Goal: Task Accomplishment & Management: Manage account settings

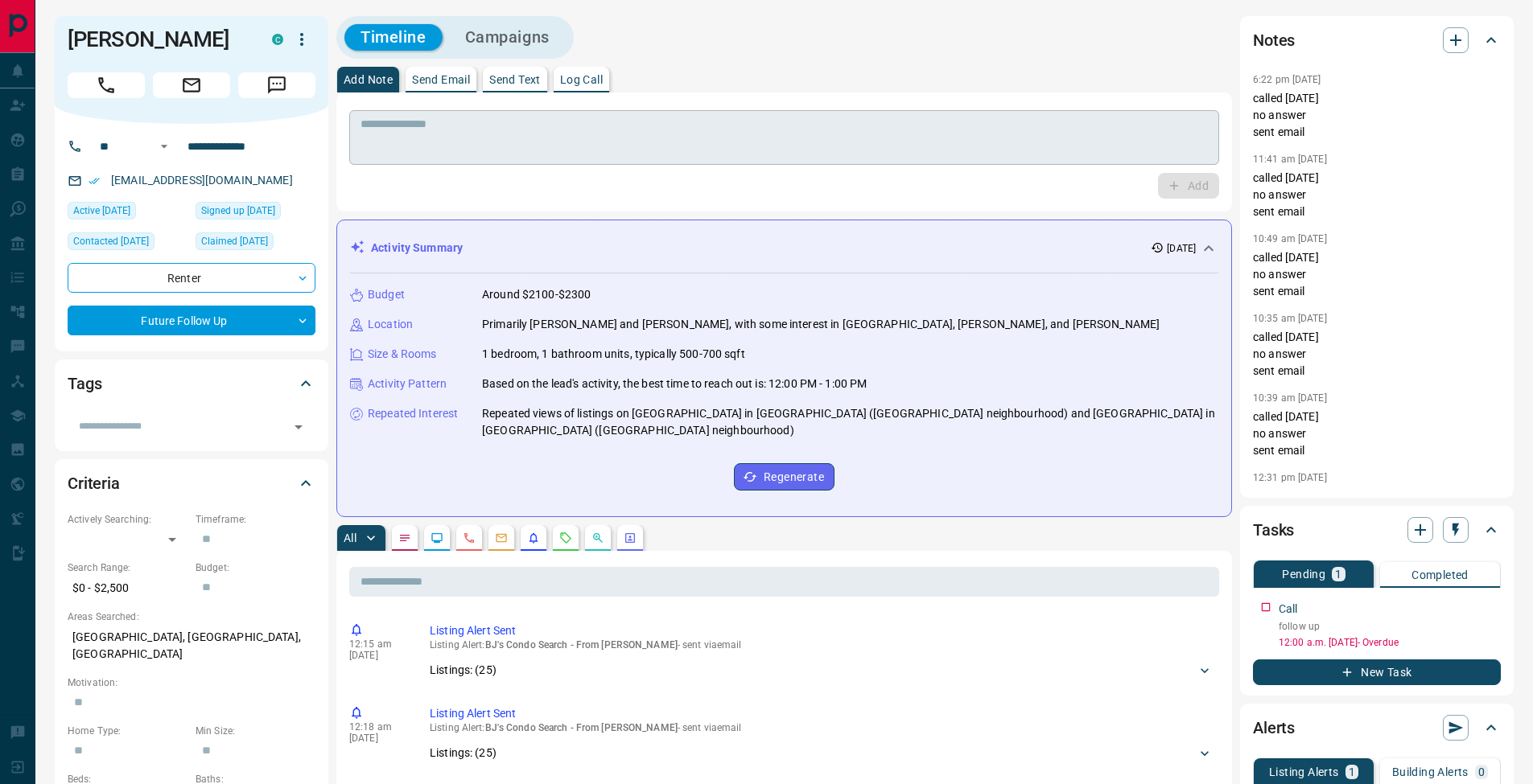
click at [407, 127] on textarea at bounding box center [784, 137] width 847 height 41
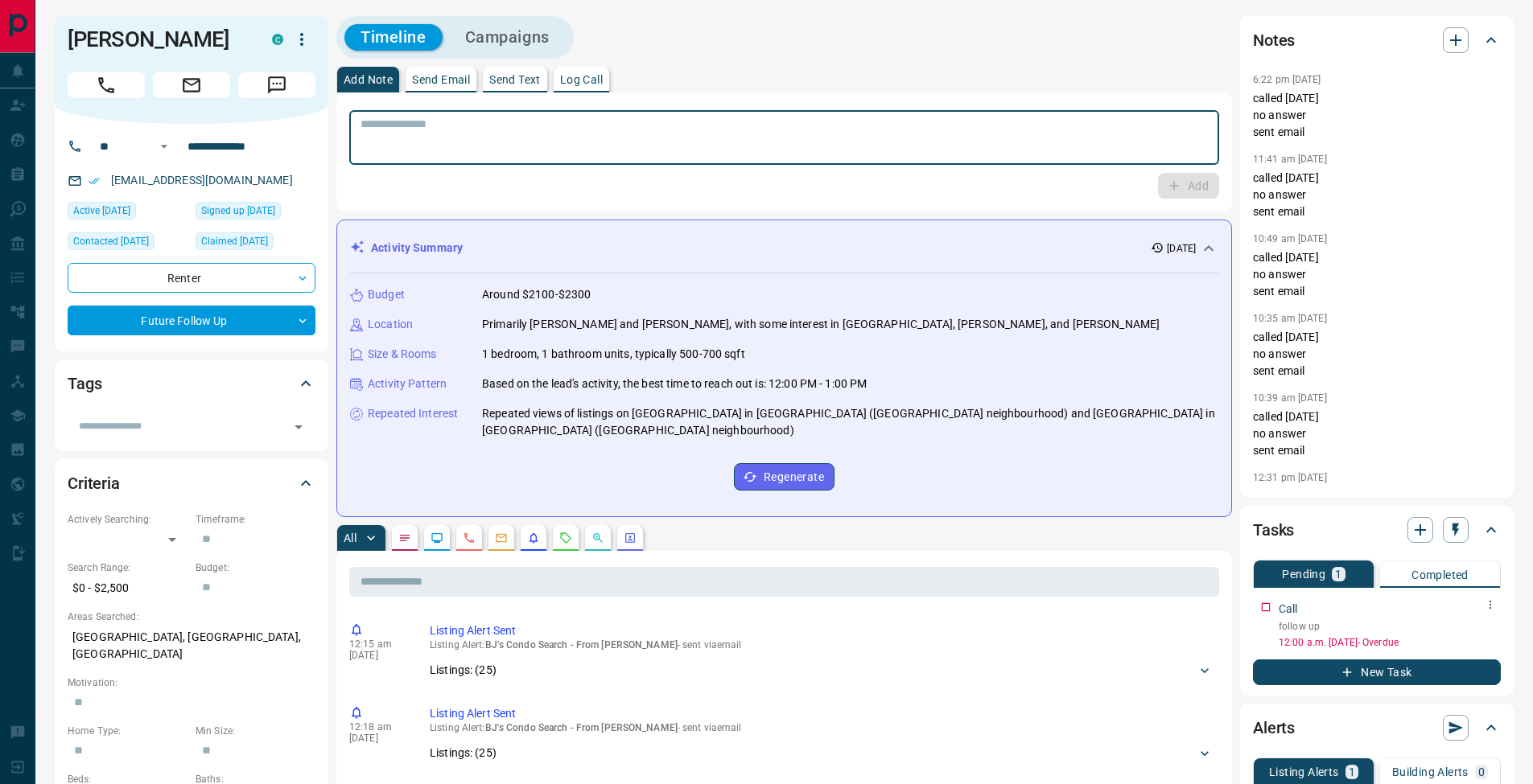
click at [1495, 604] on icon "button" at bounding box center [1490, 604] width 13 height 12
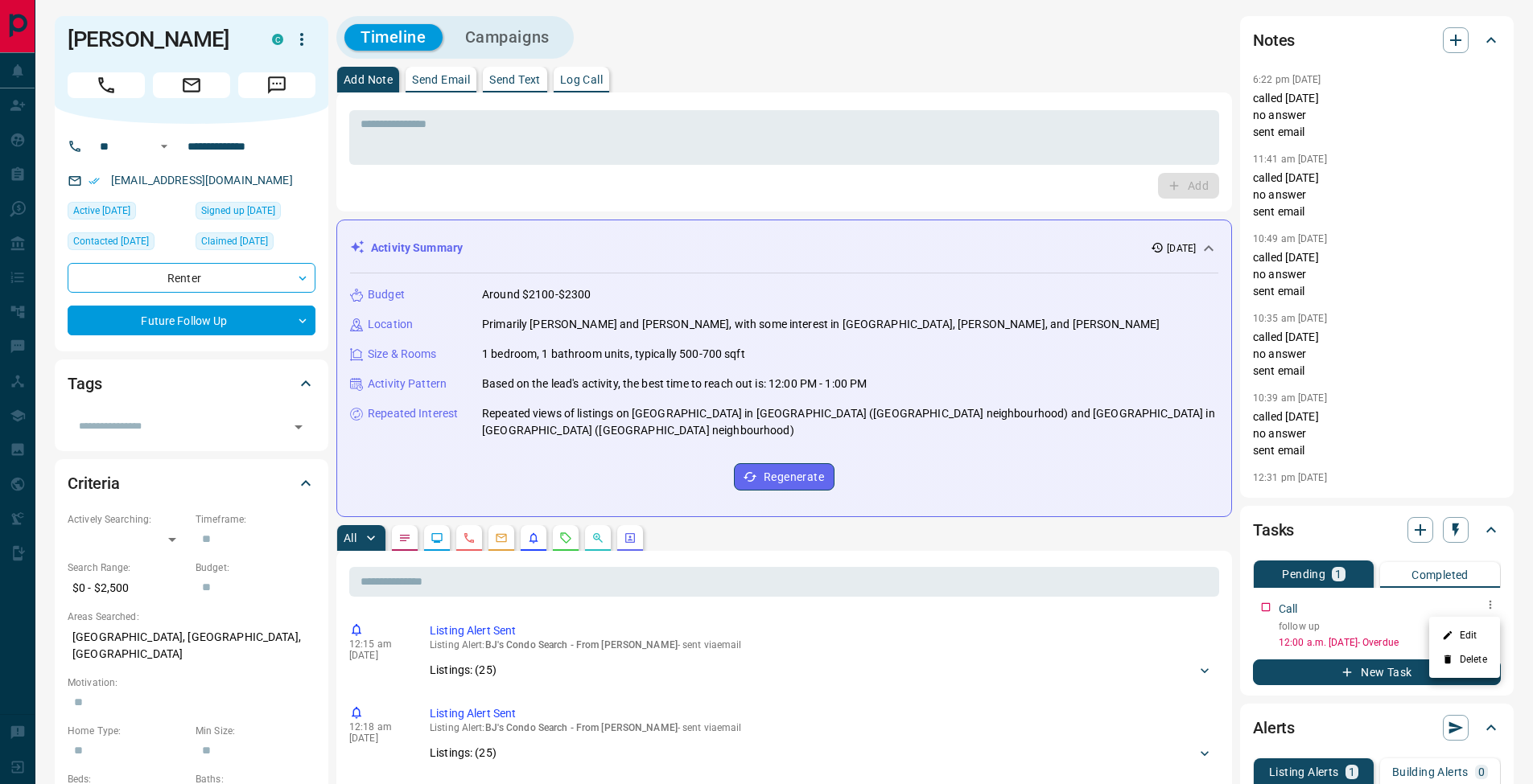
click at [1481, 626] on li "Edit" at bounding box center [1464, 635] width 71 height 24
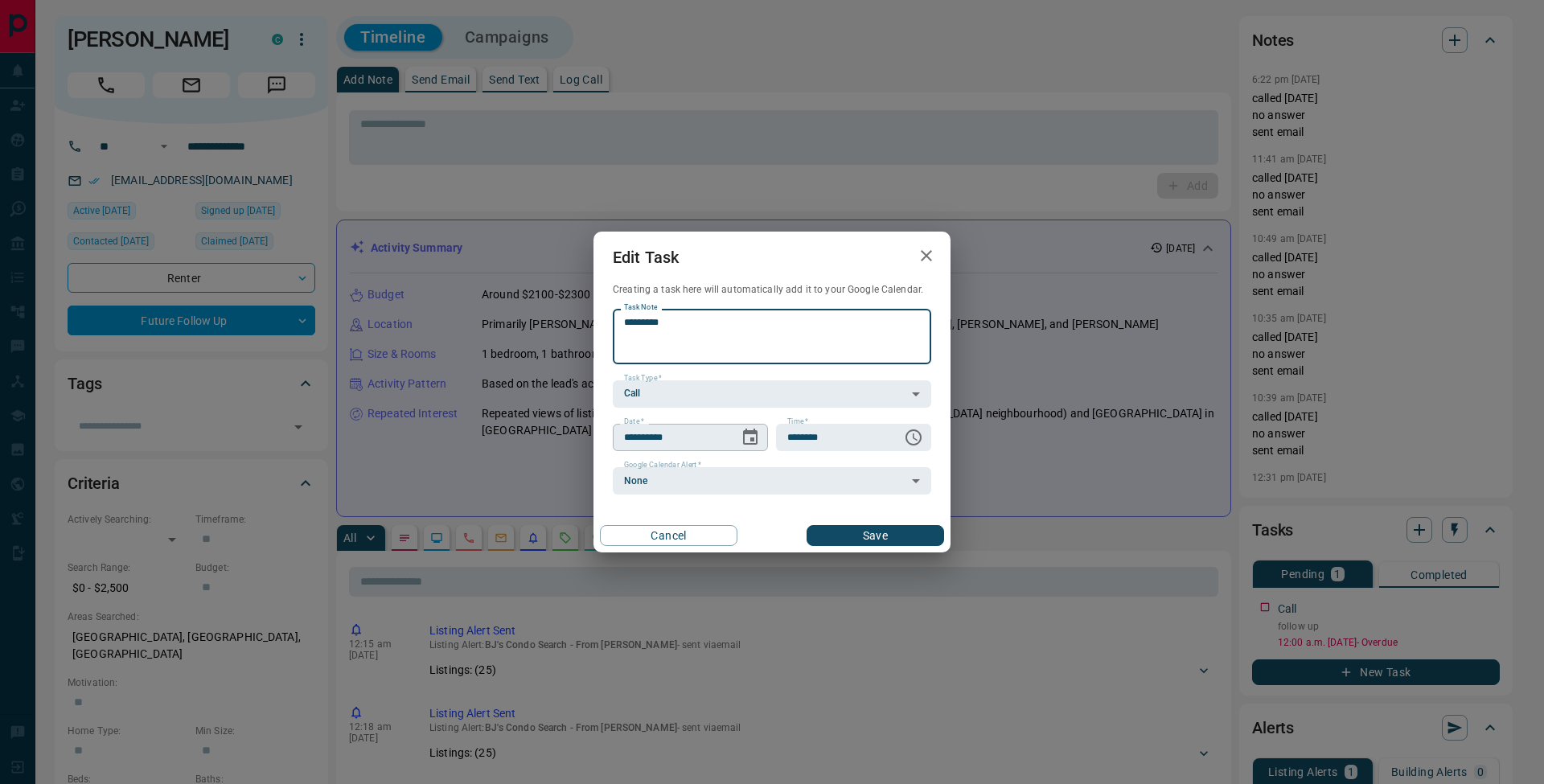
click at [752, 437] on icon "Choose date, selected date is Sep 11, 2025" at bounding box center [750, 436] width 14 height 16
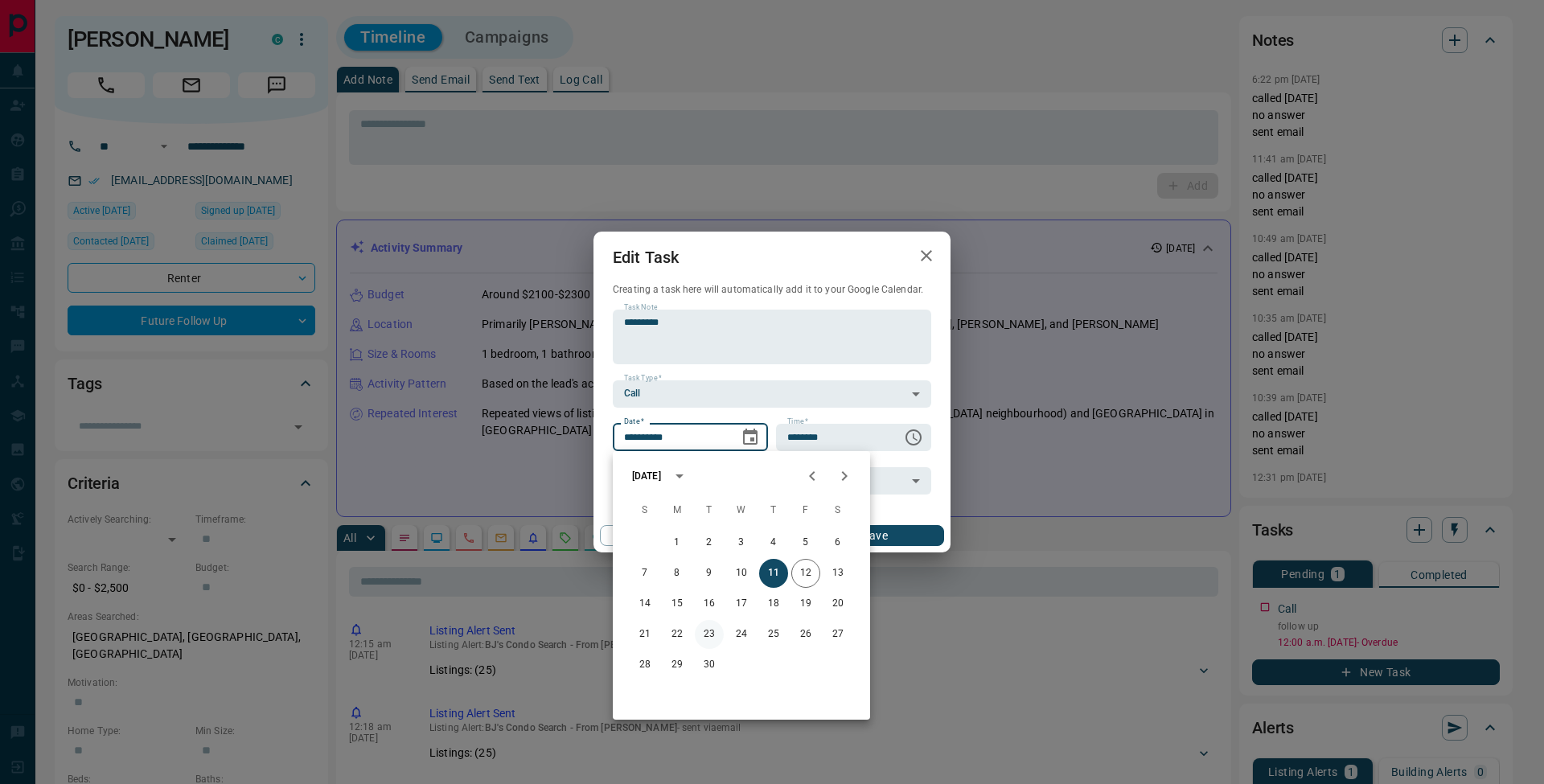
click at [707, 638] on button "23" at bounding box center [709, 634] width 29 height 29
type input "**********"
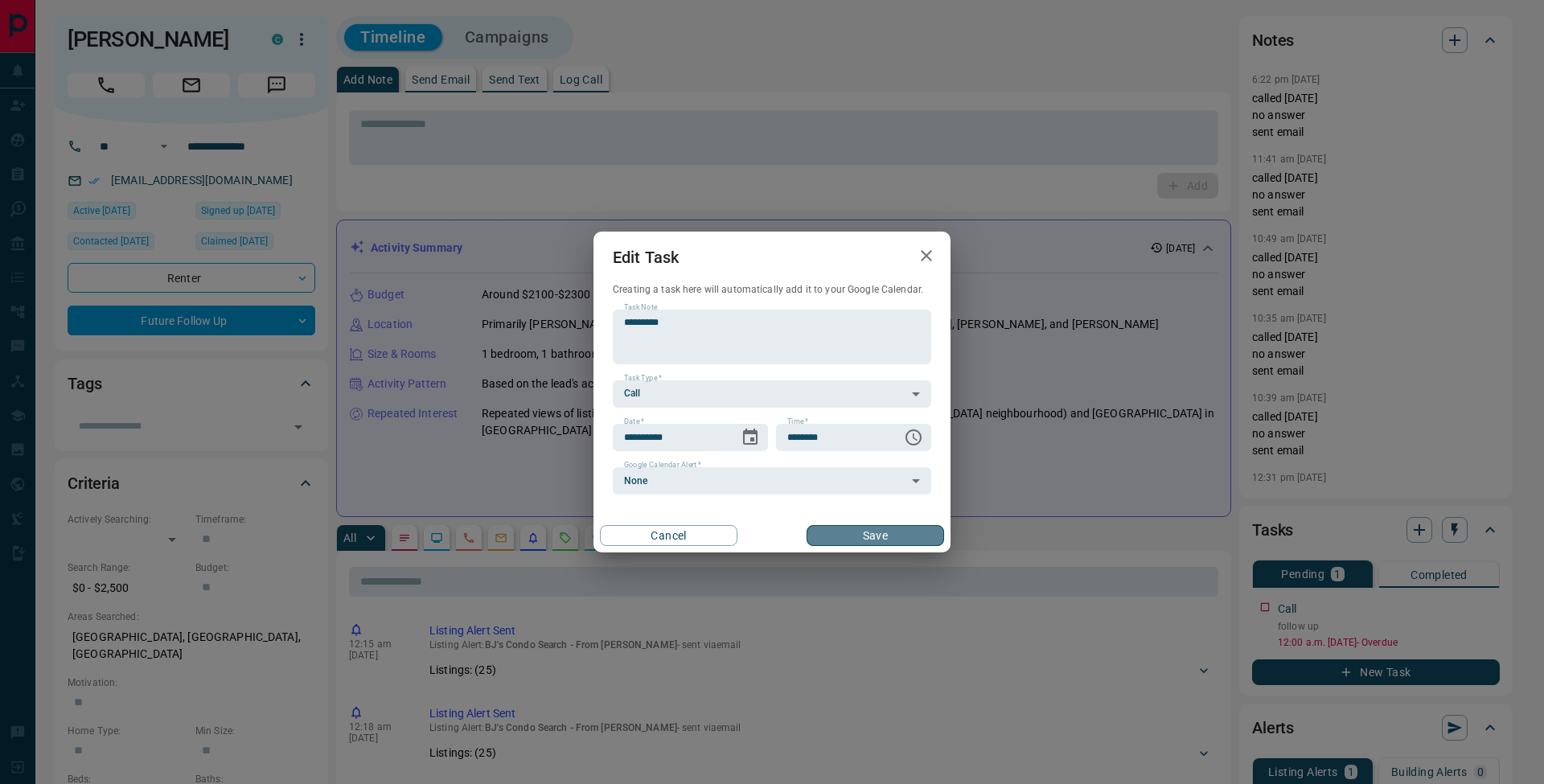
click at [879, 534] on button "Save" at bounding box center [875, 535] width 137 height 21
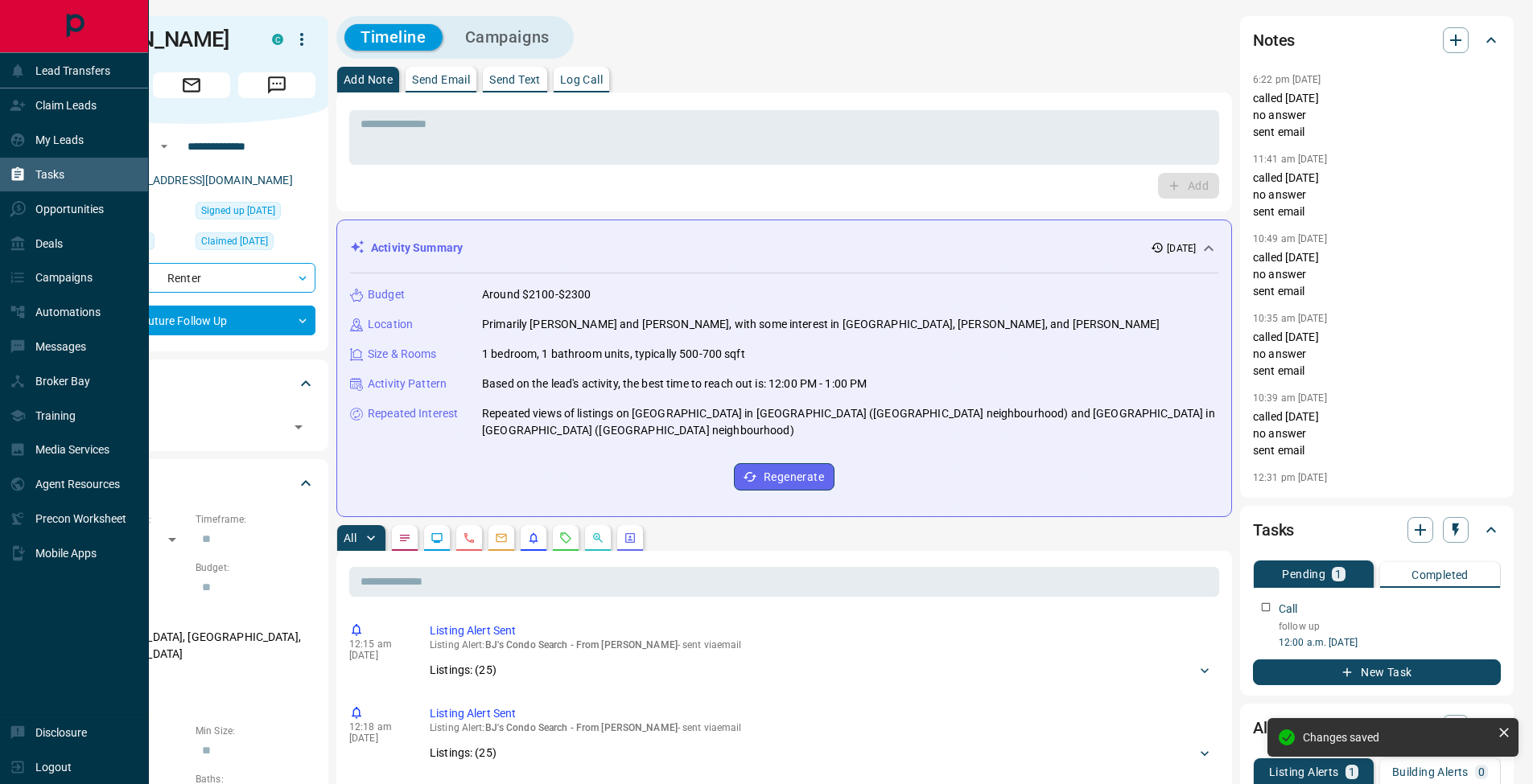
click at [27, 167] on div "Tasks" at bounding box center [38, 175] width 55 height 27
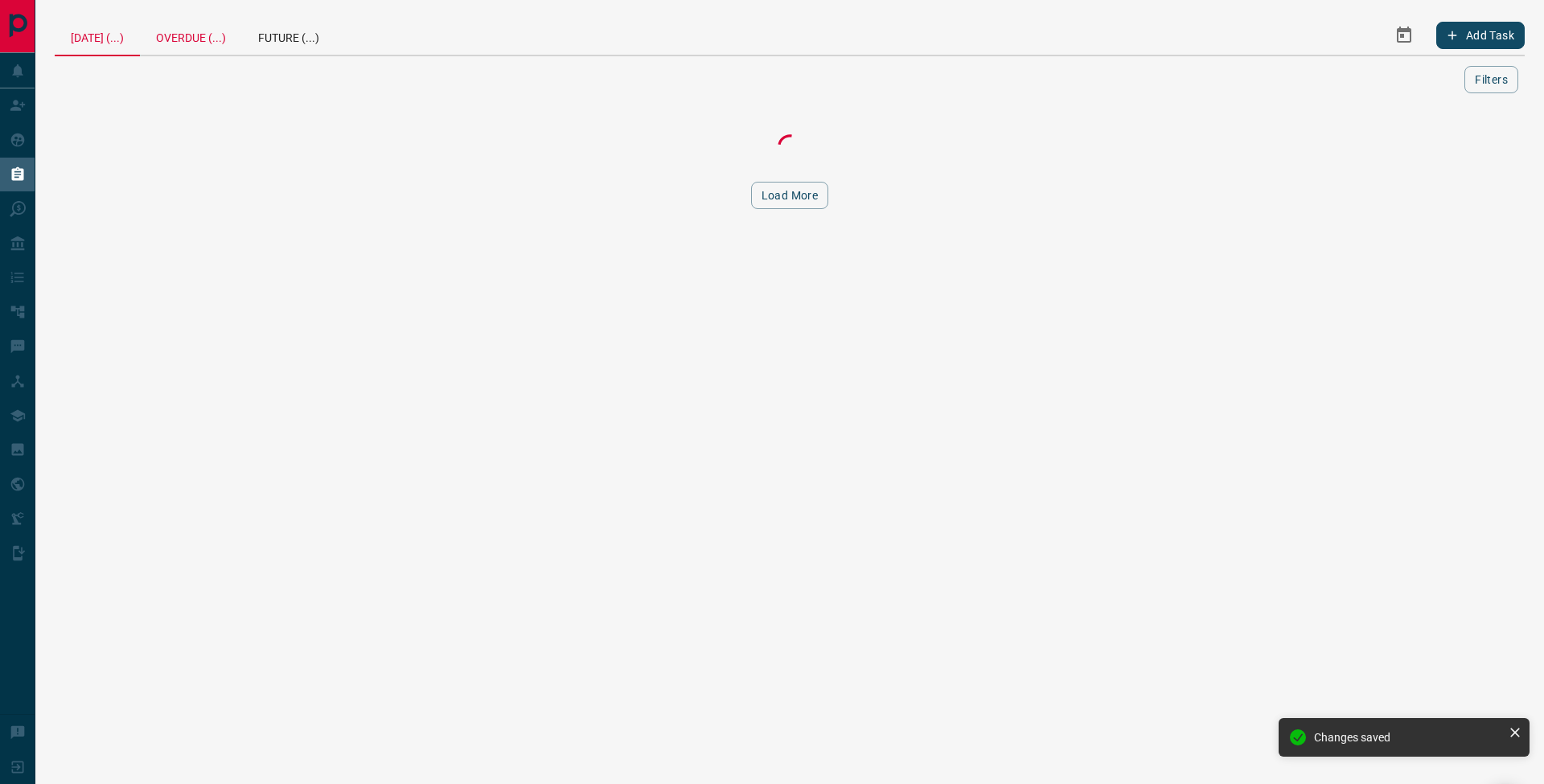
click at [242, 37] on div "Overdue (...)" at bounding box center [191, 35] width 102 height 38
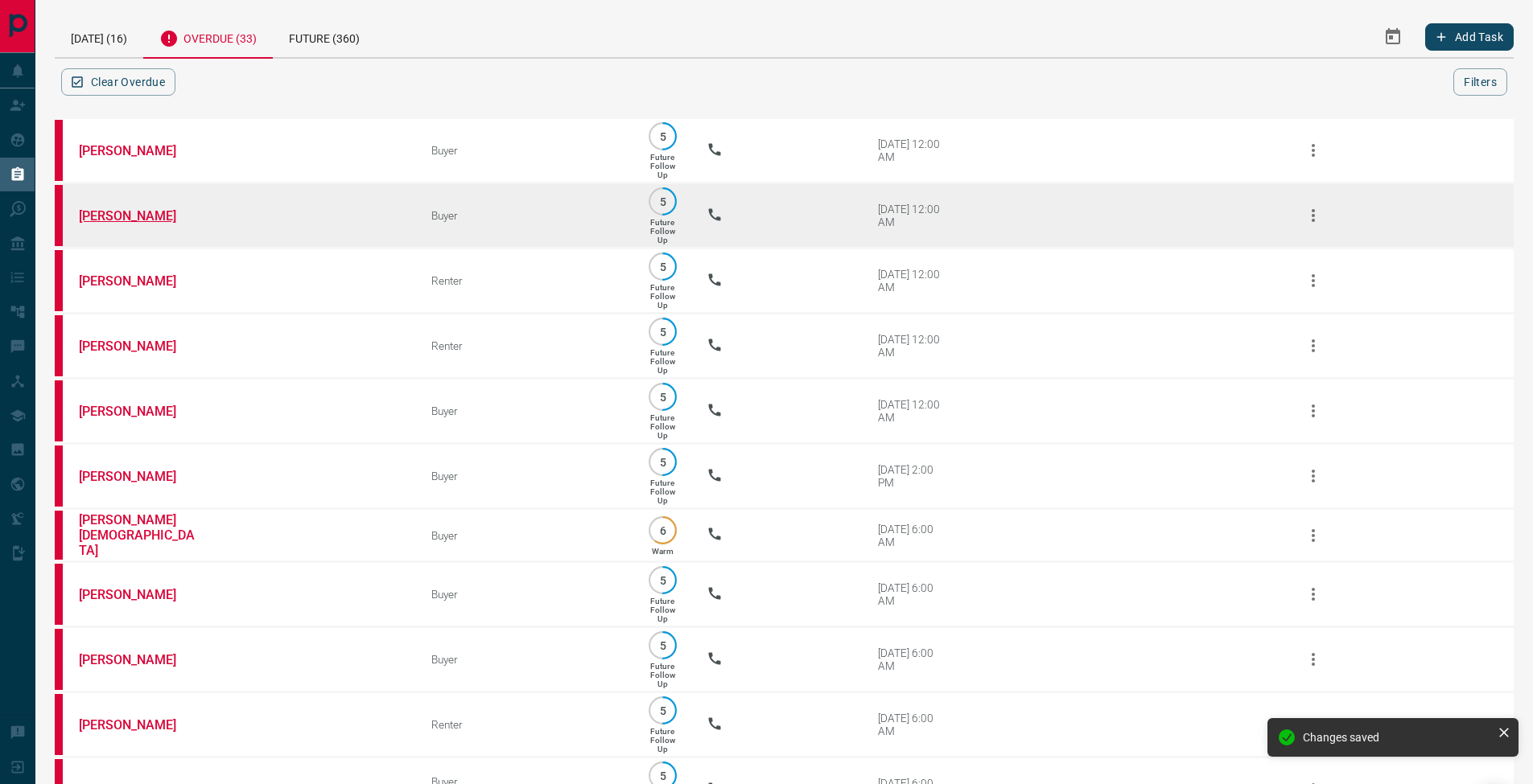
click at [138, 214] on link "[PERSON_NAME]" at bounding box center [139, 216] width 121 height 15
